Goal: Navigation & Orientation: Find specific page/section

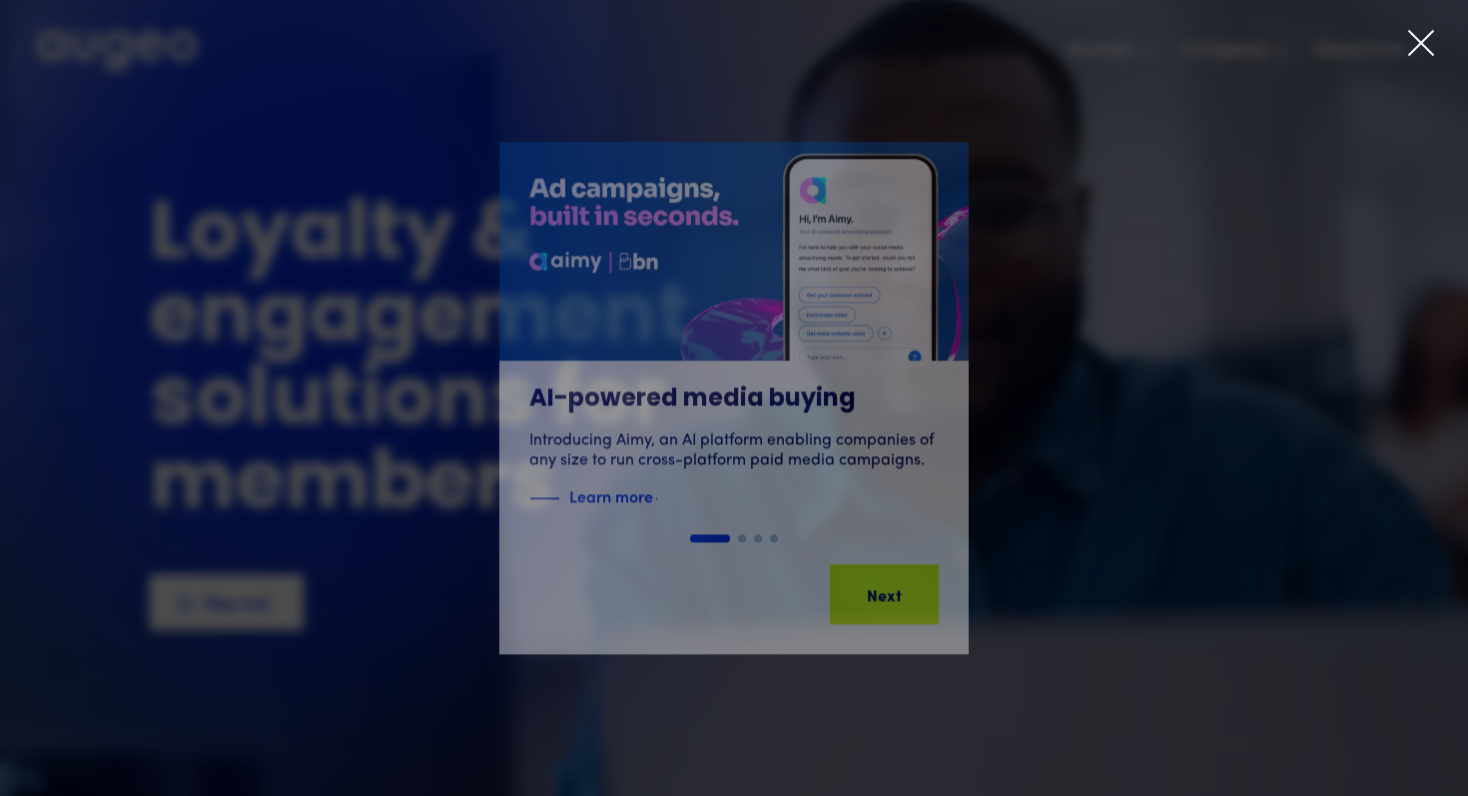
click at [1435, 47] on icon at bounding box center [1421, 43] width 30 height 30
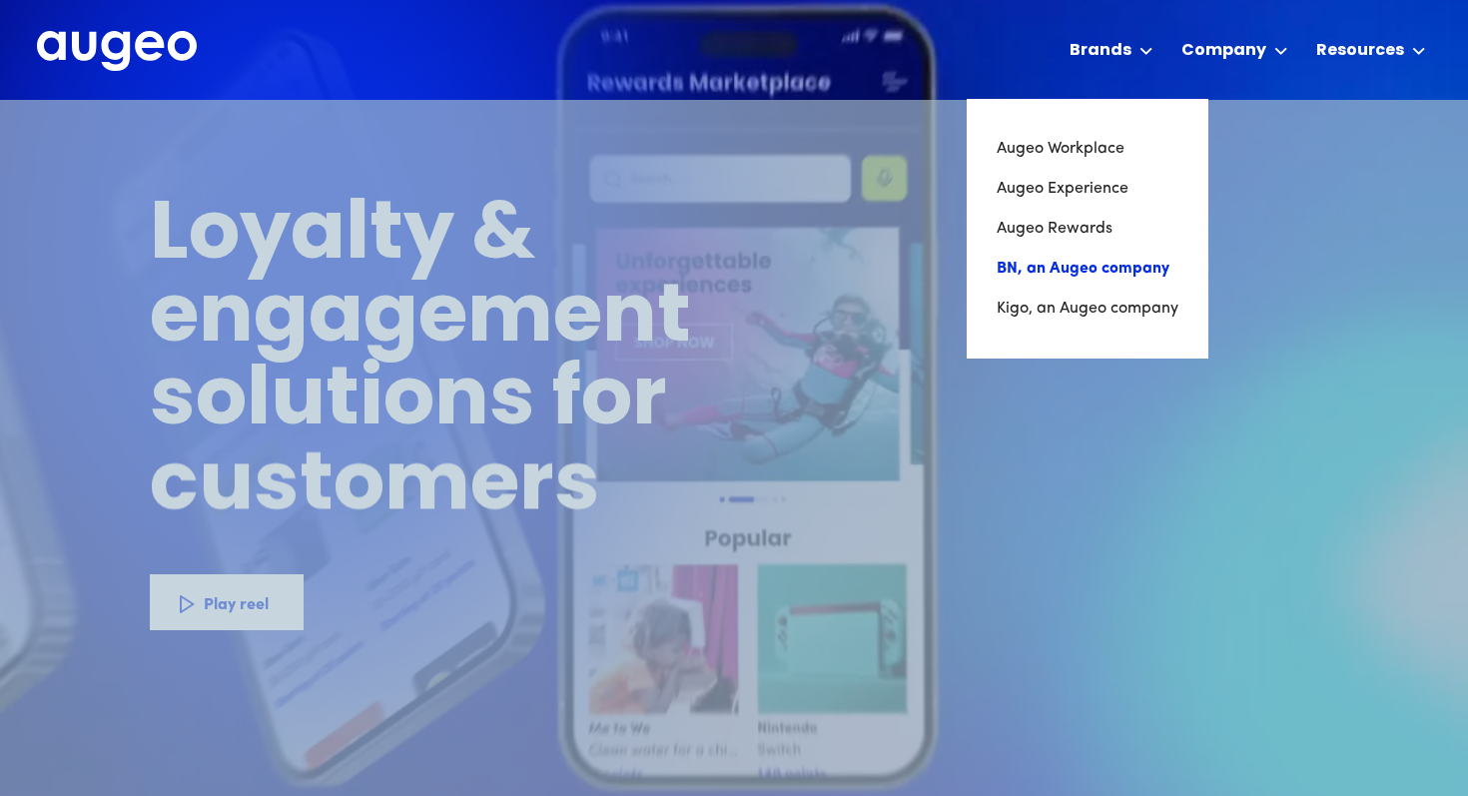
click at [1085, 262] on link "BN, an Augeo company" at bounding box center [1088, 269] width 182 height 40
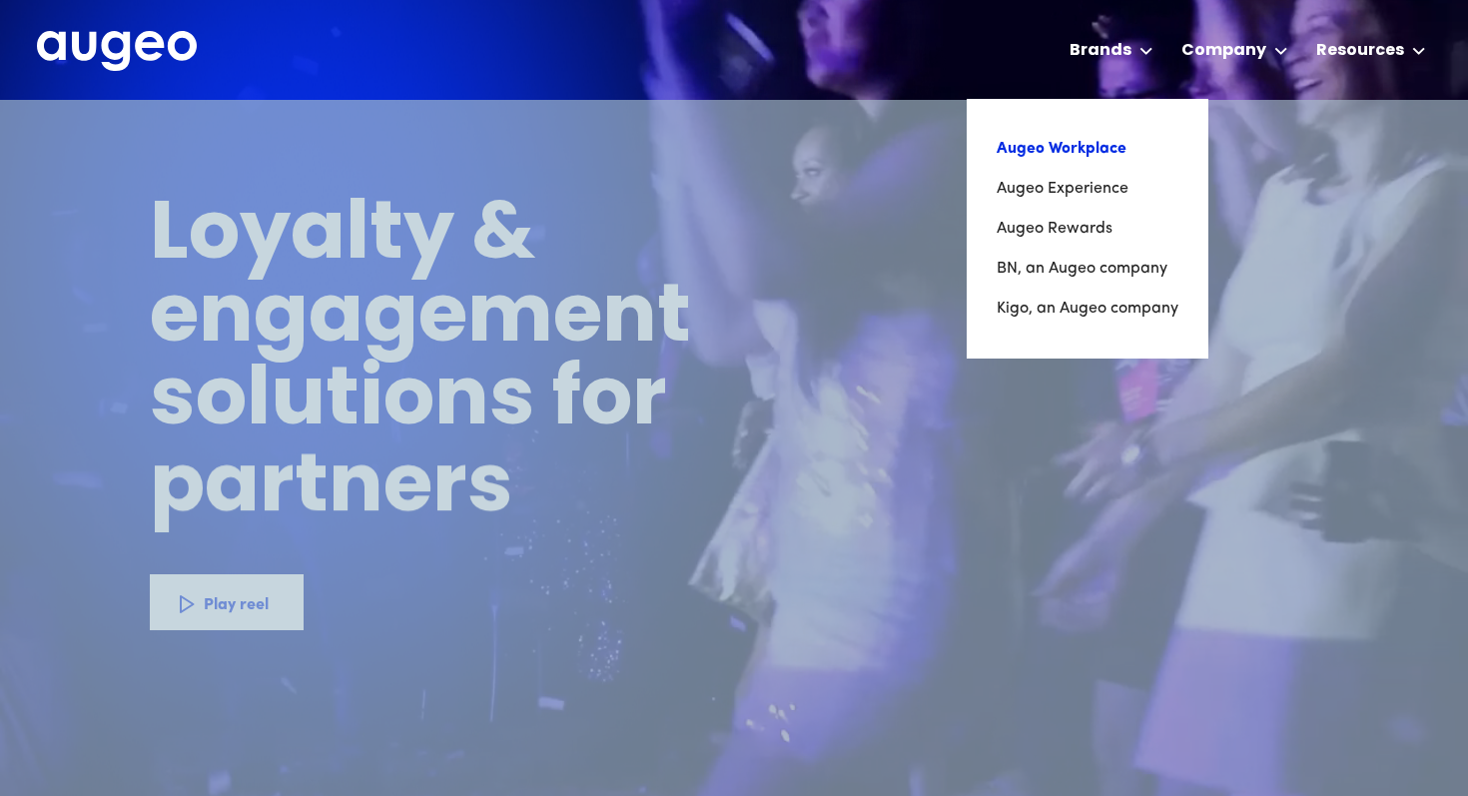
click at [1061, 160] on link "Augeo Workplace" at bounding box center [1088, 149] width 182 height 40
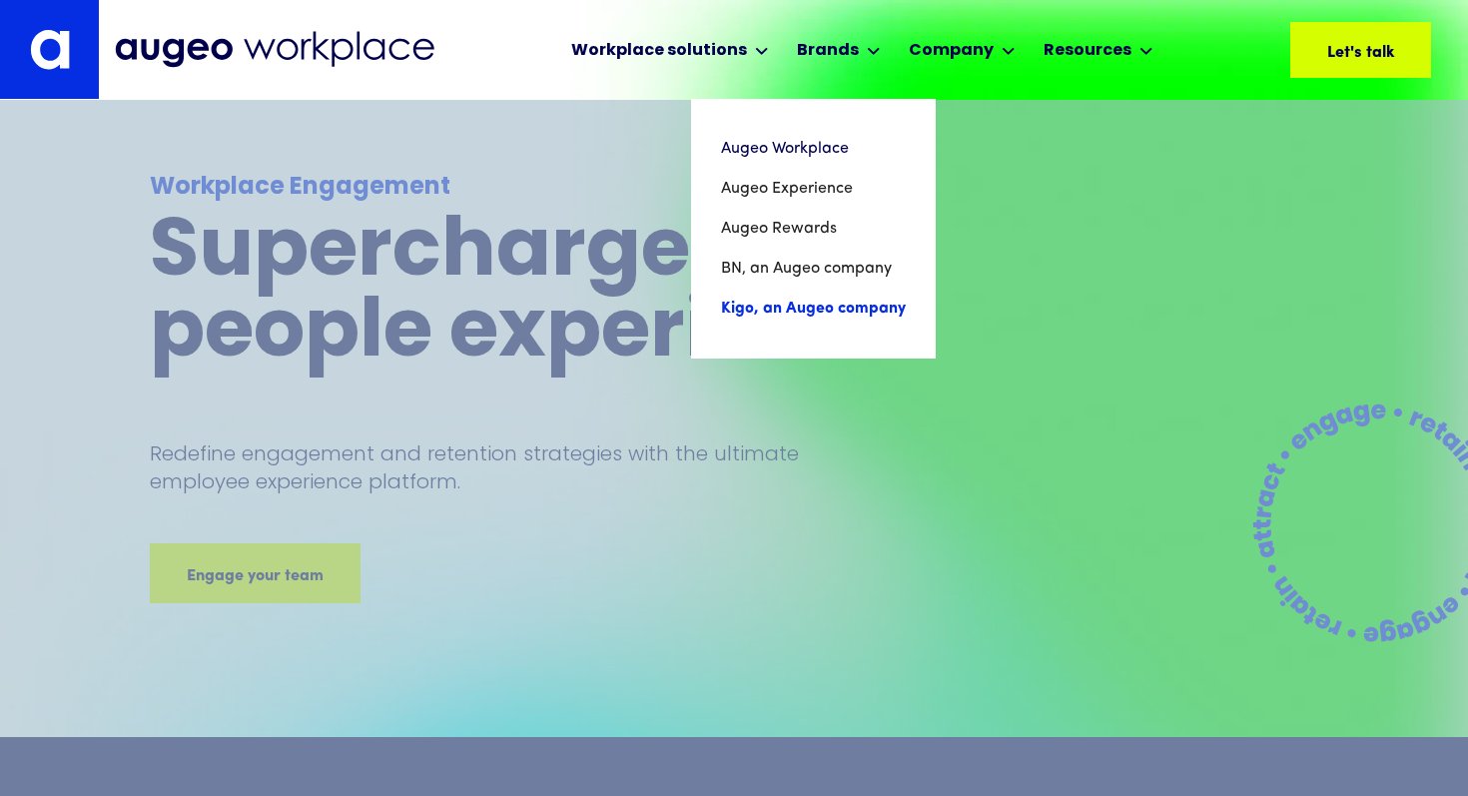
click at [780, 310] on link "Kigo, an Augeo company" at bounding box center [813, 309] width 185 height 40
